Goal: Task Accomplishment & Management: Complete application form

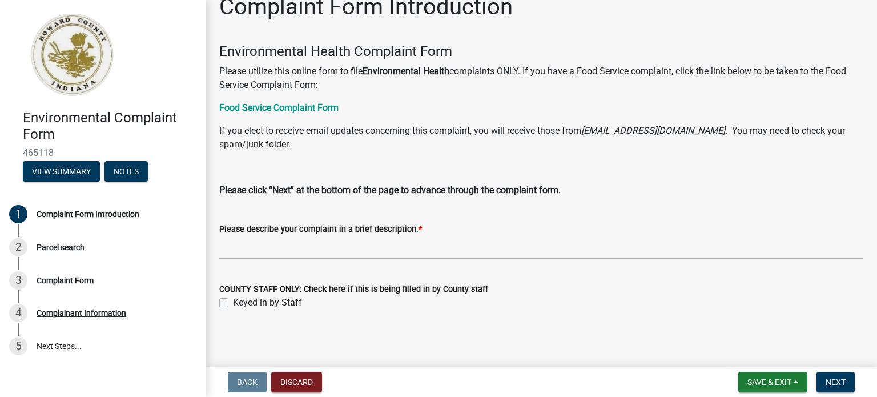
scroll to position [22, 0]
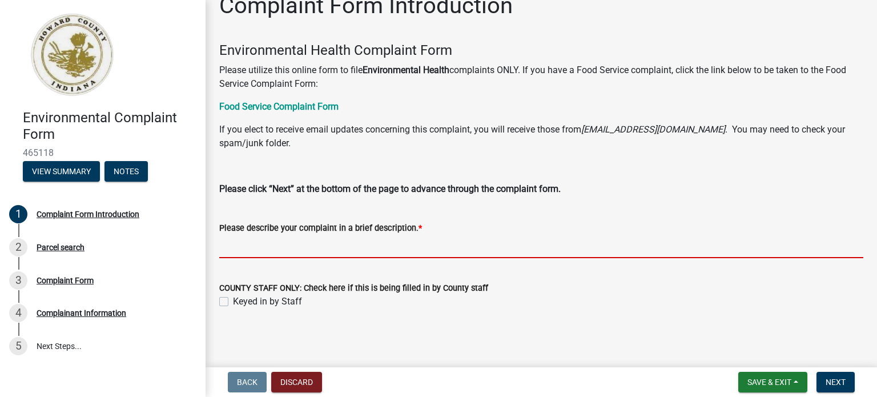
click at [249, 248] on input "Please describe your complaint in a brief description. *" at bounding box center [541, 246] width 644 height 23
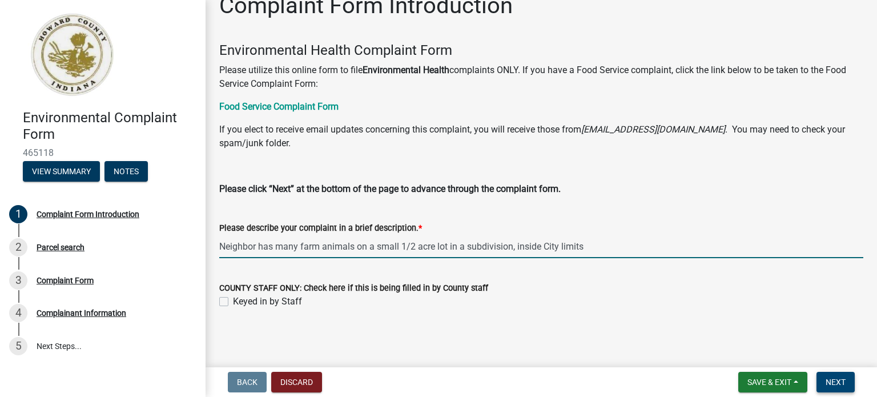
type input "Neighbor has many farm animals on a small 1/2 acre lot in a subdivision, inside…"
click at [834, 380] on span "Next" at bounding box center [836, 381] width 20 height 9
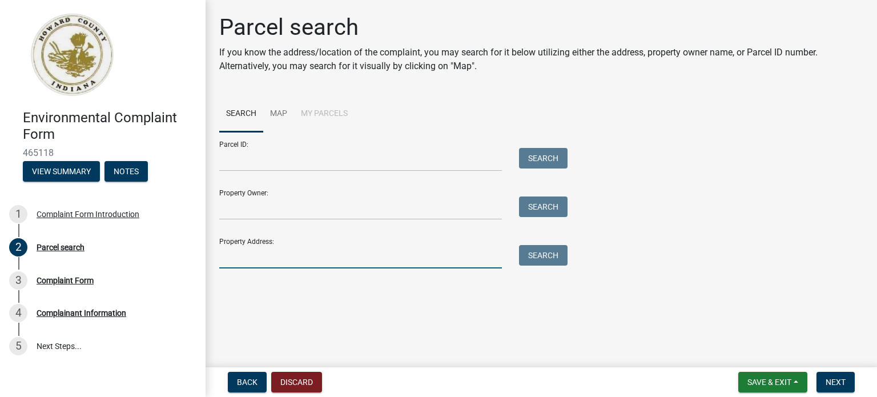
click at [240, 266] on input "Property Address:" at bounding box center [360, 256] width 283 height 23
type input "[STREET_ADDRESS]"
click at [550, 261] on button "Search" at bounding box center [543, 255] width 49 height 21
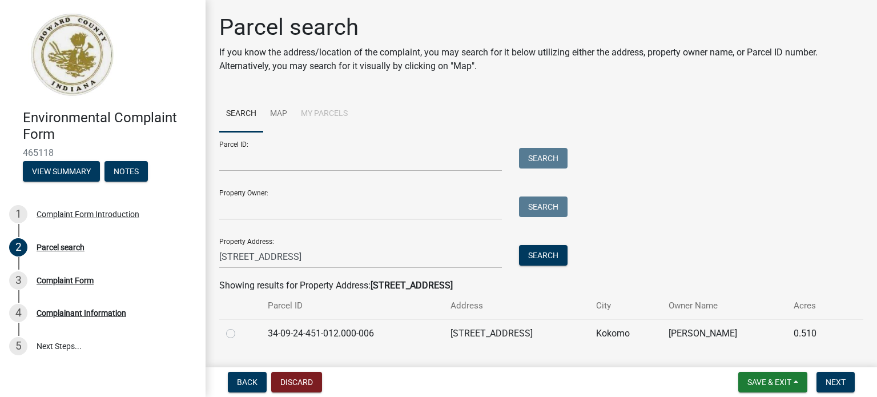
click at [240, 327] on label at bounding box center [240, 327] width 0 height 0
click at [240, 331] on input "radio" at bounding box center [243, 330] width 7 height 7
radio input "true"
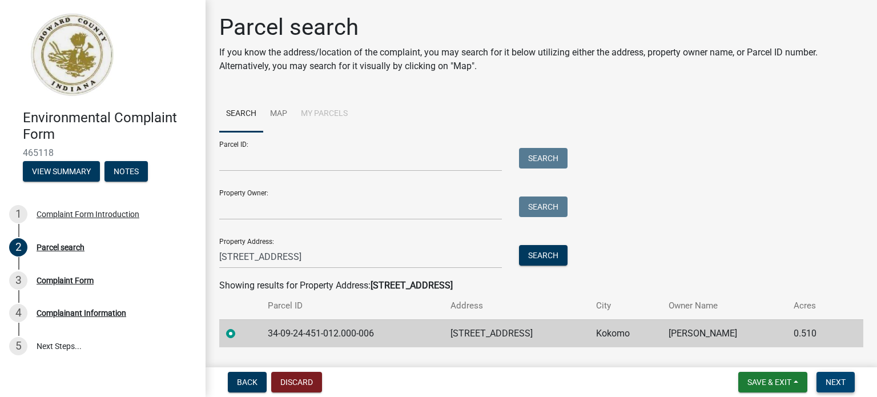
click at [831, 379] on span "Next" at bounding box center [836, 381] width 20 height 9
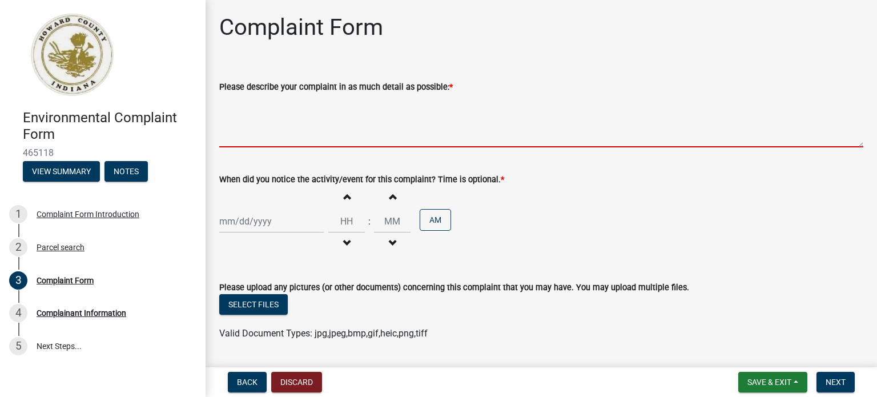
click at [257, 128] on textarea "Please describe your complaint in as much detail as possible: *" at bounding box center [541, 121] width 644 height 54
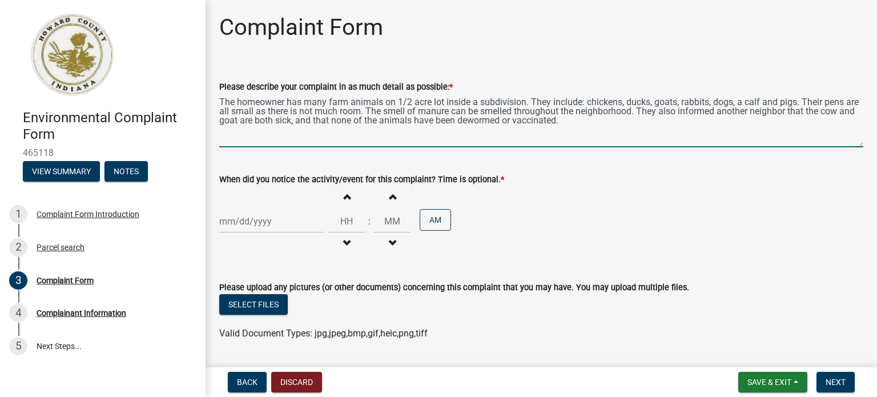
click at [614, 123] on textarea "The homeowner has many farm animals on 1/2 acre lot inside a subdivision. They …" at bounding box center [541, 121] width 644 height 54
click at [525, 103] on textarea "The homeowner has many farm animals on 1/2 acre lot inside a subdivision. They …" at bounding box center [541, 121] width 644 height 54
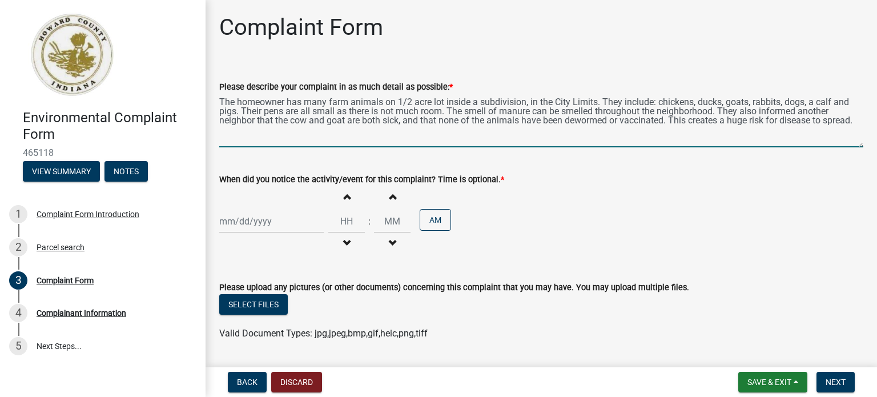
click at [263, 127] on textarea "The homeowner has many farm animals on 1/2 acre lot inside a subdivision, in th…" at bounding box center [541, 121] width 644 height 54
click at [695, 99] on textarea "The homeowner has many farm animals on 1/2 acre lot inside a subdivision, in th…" at bounding box center [541, 121] width 644 height 54
click at [270, 138] on textarea "The homeowner has many farm animals on 1/2 acre lot inside a subdivision, in th…" at bounding box center [541, 121] width 644 height 54
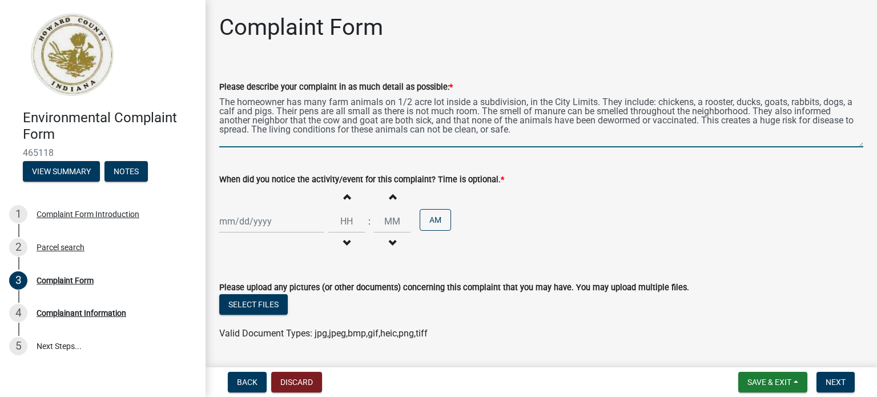
type textarea "The homeowner has many farm animals on 1/2 acre lot inside a subdivision, in th…"
click at [270, 224] on div at bounding box center [271, 221] width 104 height 23
select select "8"
select select "2025"
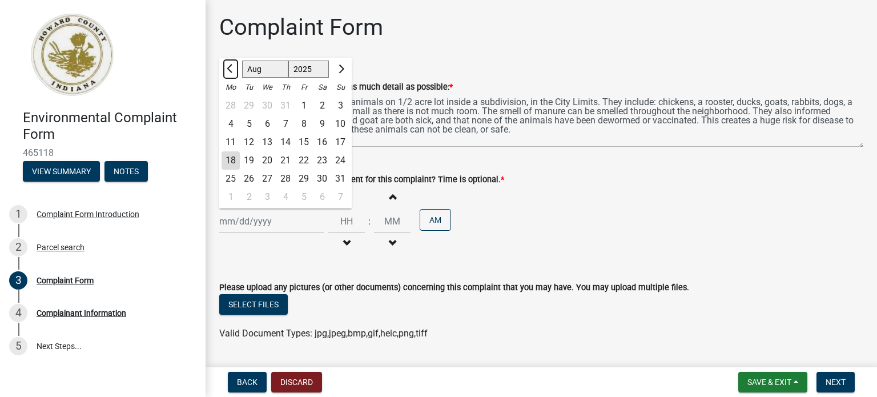
click at [231, 73] on span "Previous month" at bounding box center [231, 69] width 9 height 9
click at [345, 65] on button "Next month" at bounding box center [340, 69] width 14 height 18
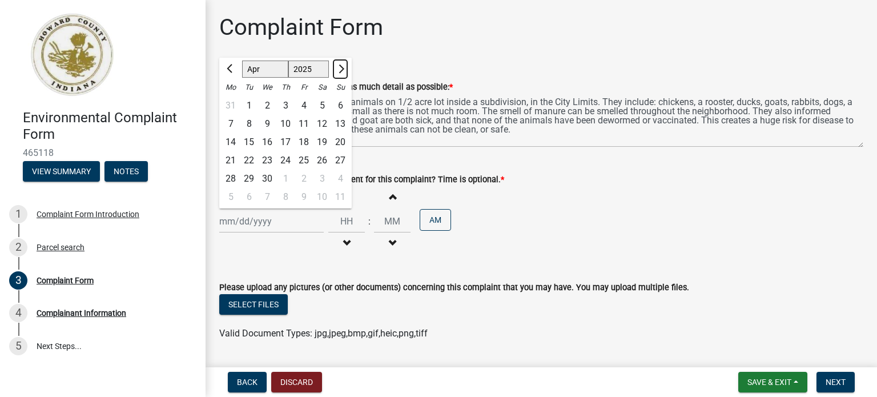
select select "5"
click at [285, 106] on div "1" at bounding box center [285, 105] width 18 height 18
type input "[DATE]"
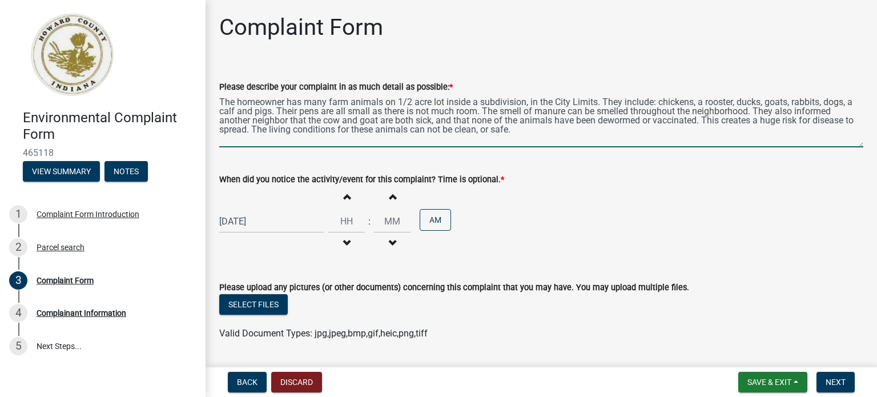
click at [547, 134] on textarea "The homeowner has many farm animals on 1/2 acre lot inside a subdivision, in th…" at bounding box center [541, 121] width 644 height 54
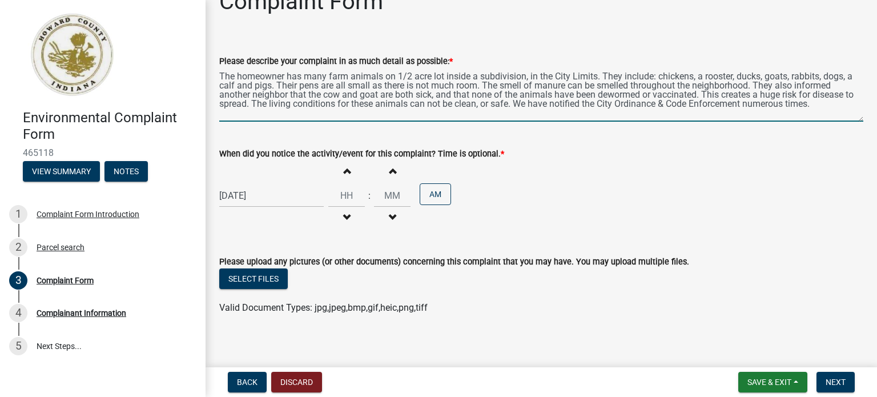
scroll to position [32, 0]
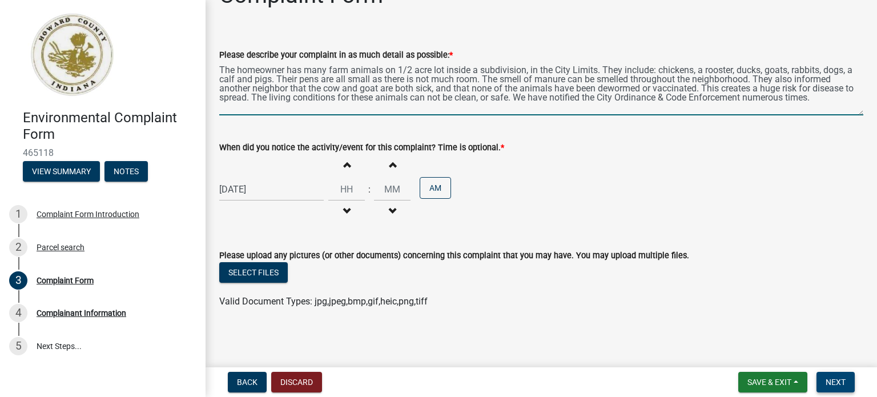
type textarea "The homeowner has many farm animals on 1/2 acre lot inside a subdivision, in th…"
click at [840, 382] on span "Next" at bounding box center [836, 381] width 20 height 9
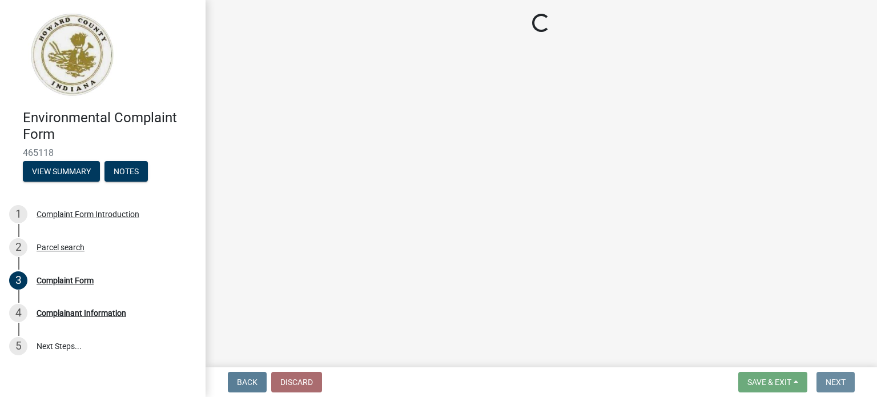
scroll to position [0, 0]
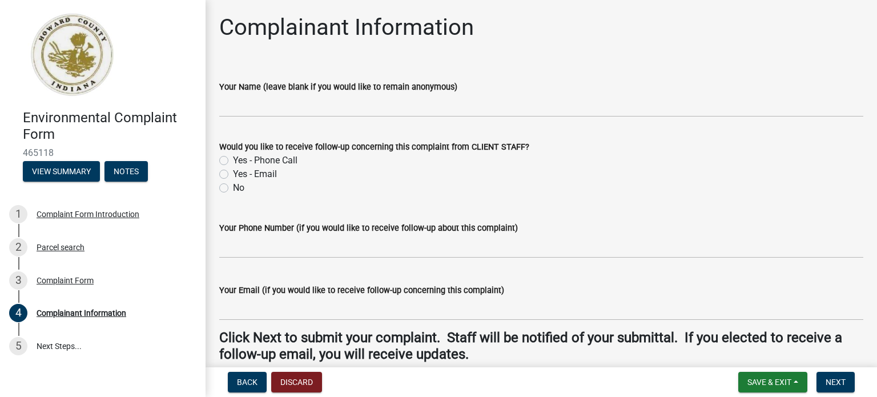
click at [233, 173] on label "Yes - Email" at bounding box center [255, 174] width 44 height 14
click at [233, 173] on input "Yes - Email" at bounding box center [236, 170] width 7 height 7
radio input "true"
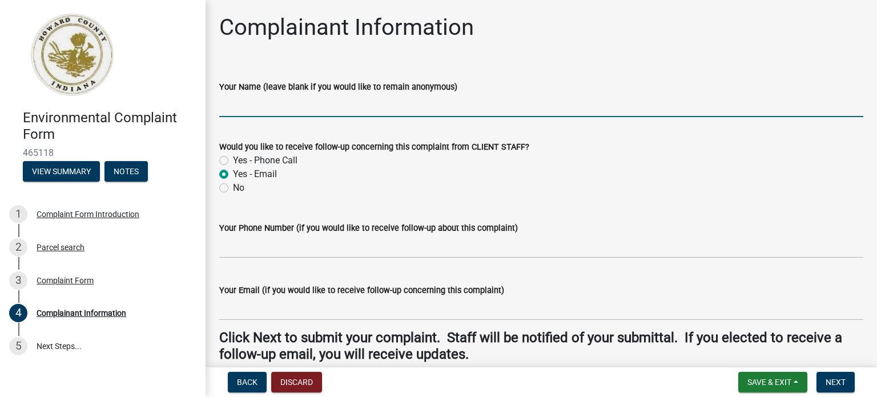
click at [323, 111] on input "Your Name (leave blank if you would like to remain anonymous)" at bounding box center [541, 105] width 644 height 23
click at [323, 111] on input "A" at bounding box center [541, 105] width 644 height 23
type input "Anonymous"
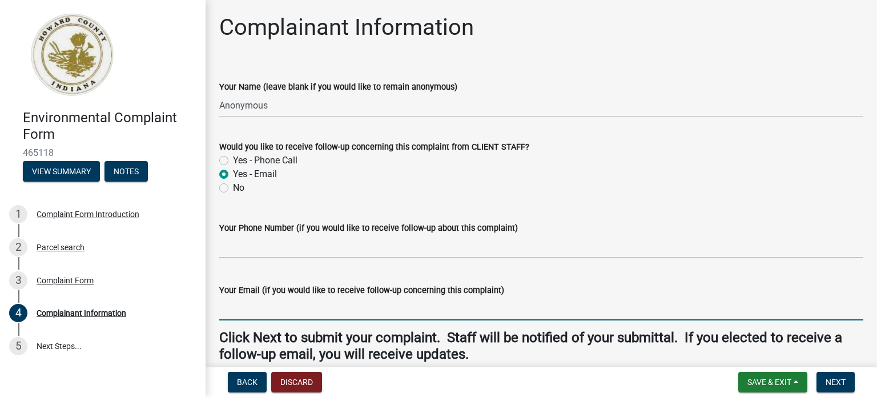
click at [291, 313] on input "Your Email (if you would like to receive follow-up concerning this complaint)" at bounding box center [541, 308] width 644 height 23
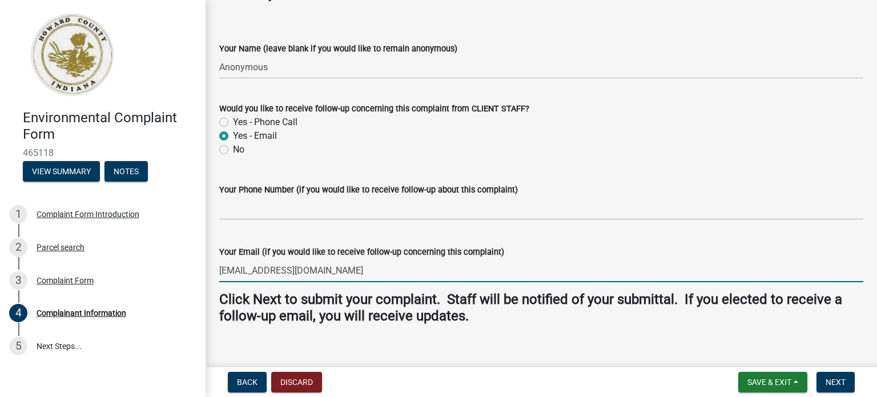
scroll to position [53, 0]
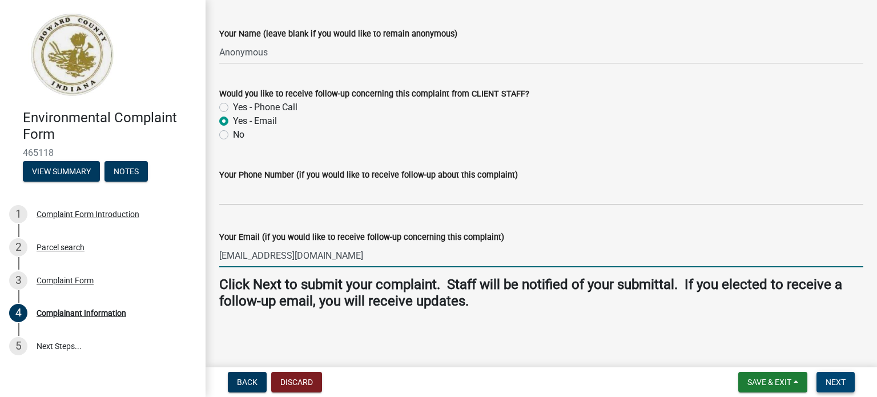
type input "[EMAIL_ADDRESS][DOMAIN_NAME]"
click at [838, 375] on button "Next" at bounding box center [835, 382] width 38 height 21
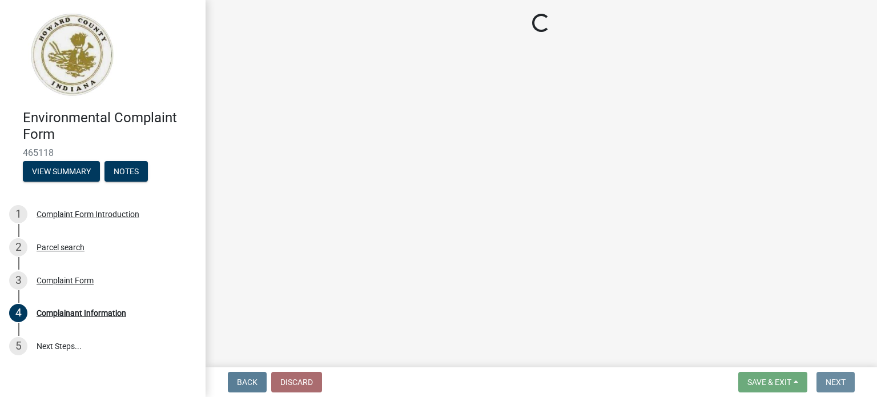
scroll to position [0, 0]
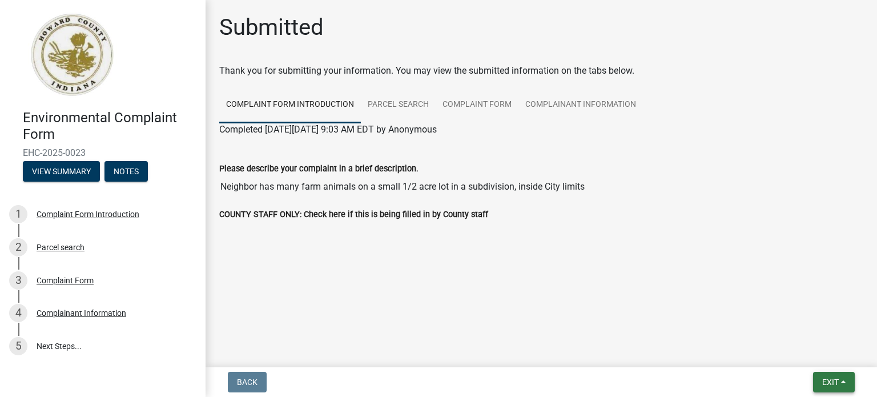
click at [833, 385] on span "Exit" at bounding box center [830, 381] width 17 height 9
click at [702, 308] on main "Submitted Thank you for submitting your information. You may view the submitted…" at bounding box center [541, 181] width 671 height 363
click at [406, 102] on link "Parcel search" at bounding box center [398, 105] width 75 height 37
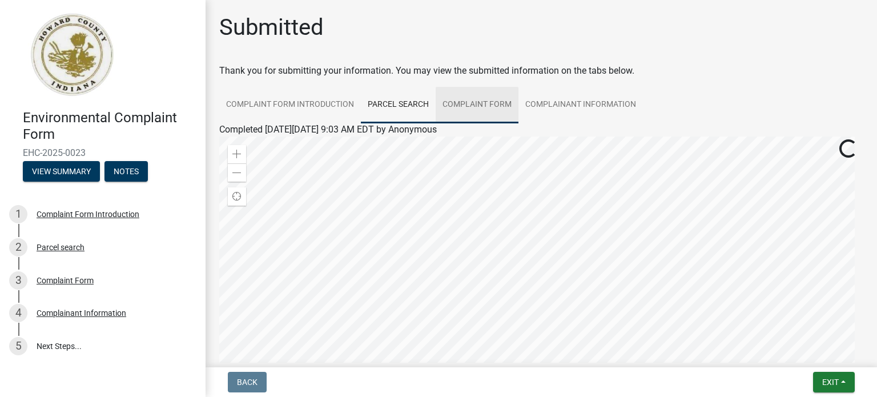
click at [459, 104] on link "Complaint Form" at bounding box center [477, 105] width 83 height 37
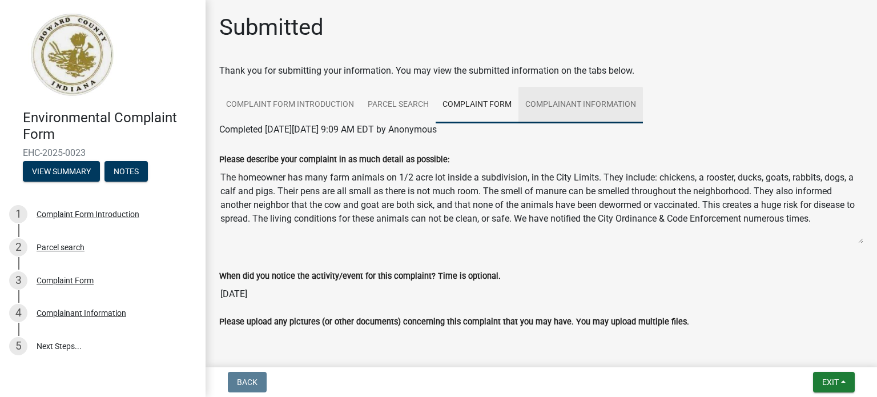
click at [541, 102] on link "Complainant Information" at bounding box center [580, 105] width 124 height 37
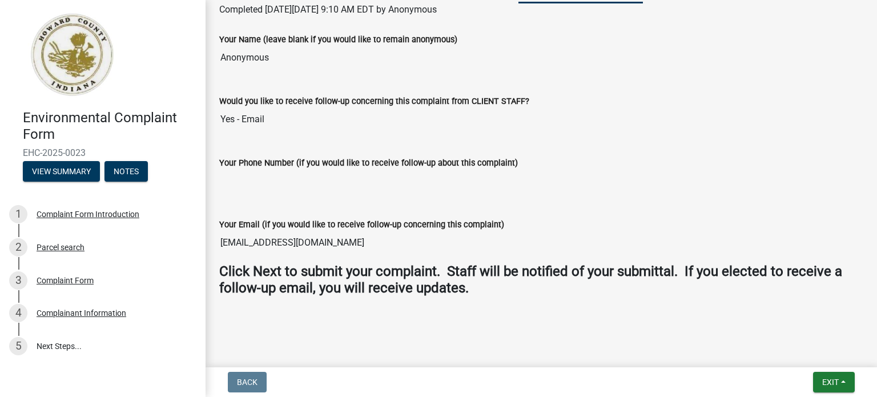
scroll to position [25, 0]
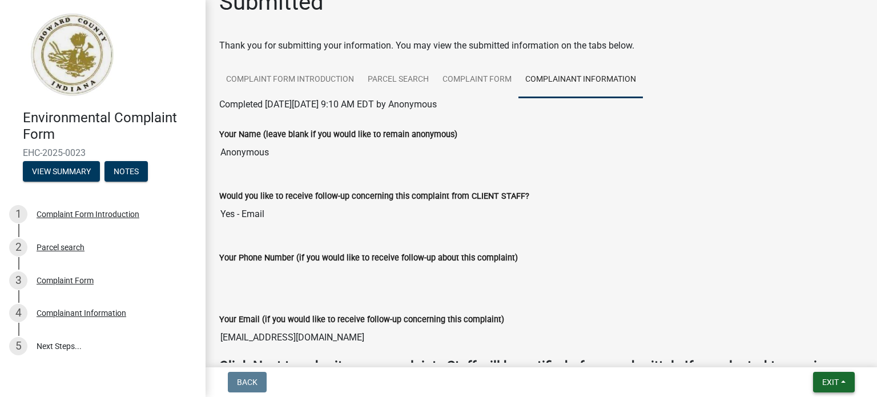
click at [844, 378] on button "Exit" at bounding box center [834, 382] width 42 height 21
click at [813, 351] on button "Save & Exit" at bounding box center [809, 352] width 91 height 27
